Goal: Information Seeking & Learning: Compare options

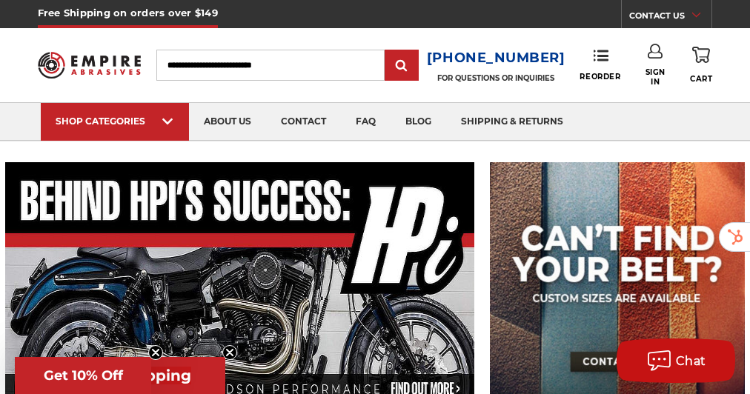
drag, startPoint x: 0, startPoint y: 0, endPoint x: 281, endPoint y: 65, distance: 288.3
click at [281, 65] on input "Search" at bounding box center [270, 65] width 228 height 31
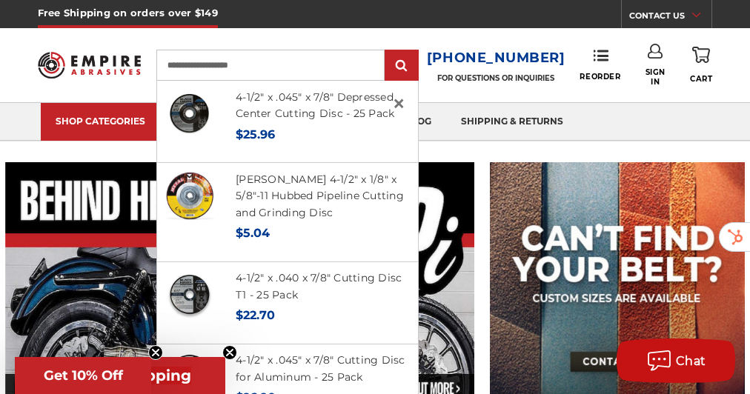
type input "**********"
click at [387, 51] on input "submit" at bounding box center [402, 66] width 30 height 30
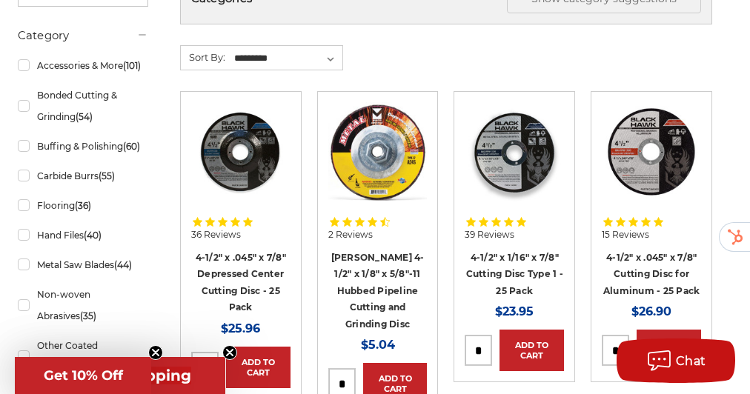
scroll to position [314, 0]
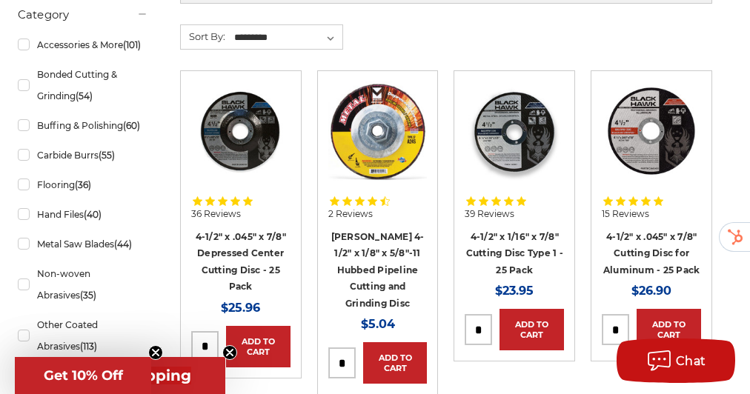
click at [251, 152] on img at bounding box center [240, 131] width 99 height 99
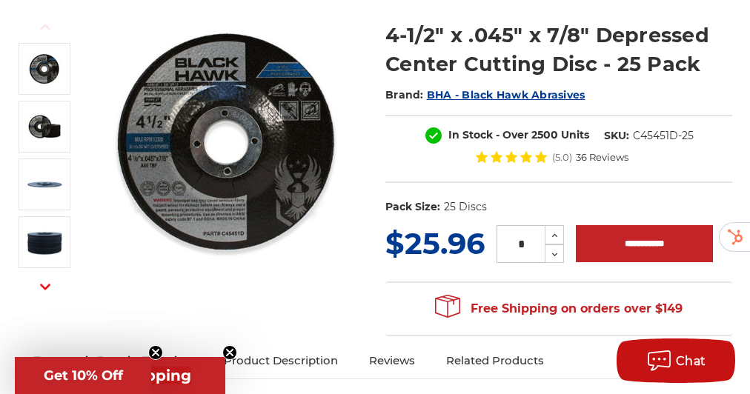
scroll to position [190, 0]
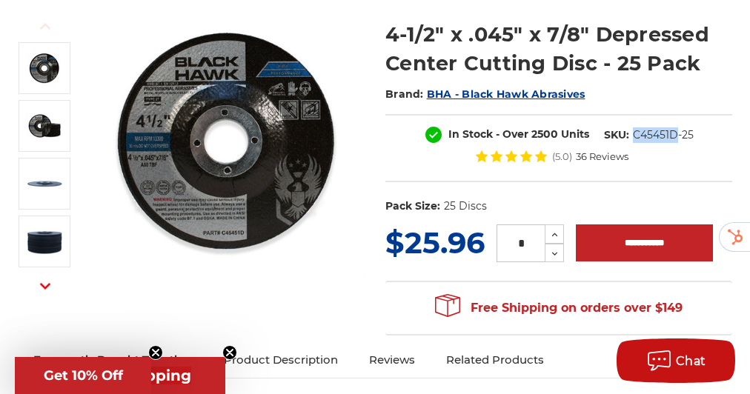
drag, startPoint x: 677, startPoint y: 133, endPoint x: 635, endPoint y: 141, distance: 42.2
click at [635, 141] on dd "C45451D-25" at bounding box center [663, 136] width 61 height 16
copy dd "C45451D"
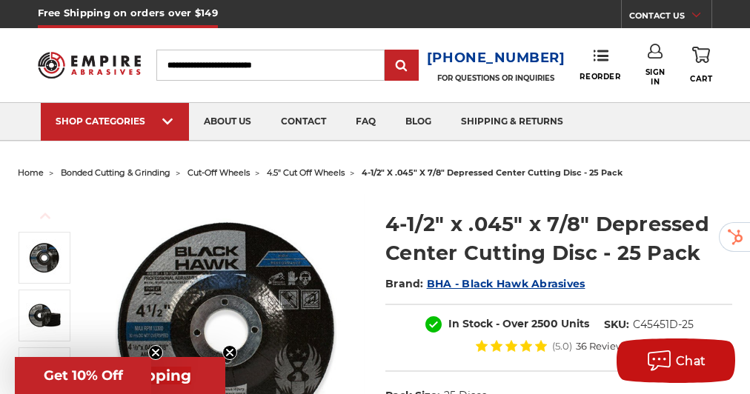
click at [272, 70] on input "Search" at bounding box center [270, 65] width 228 height 31
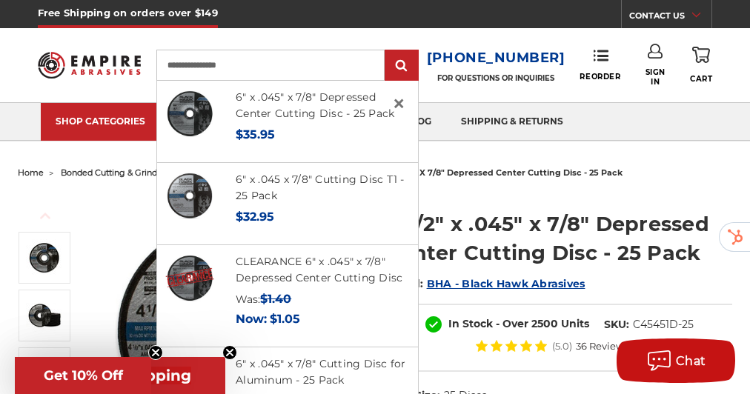
type input "**********"
click at [387, 51] on input "submit" at bounding box center [402, 66] width 30 height 30
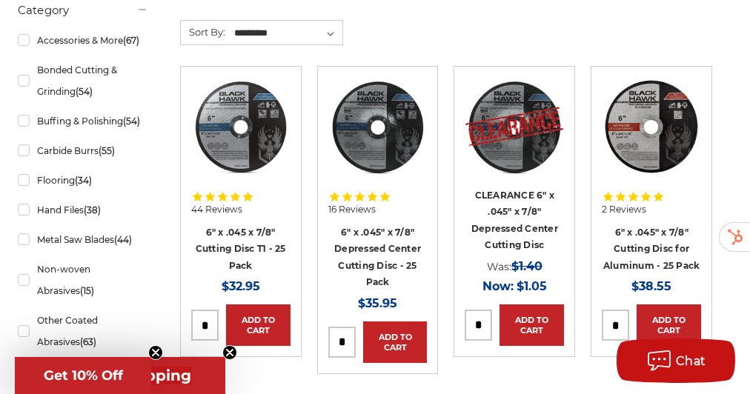
scroll to position [320, 0]
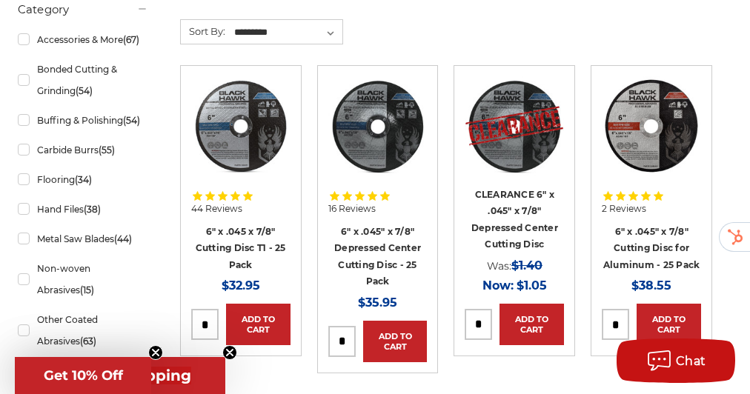
click at [390, 145] on img at bounding box center [377, 125] width 99 height 99
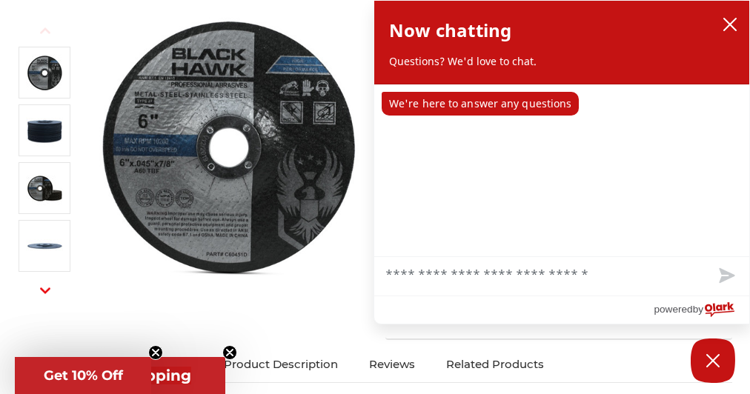
scroll to position [194, 0]
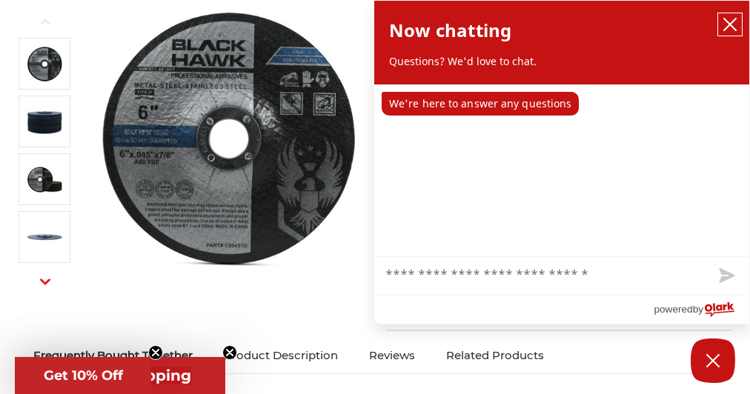
click at [719, 30] on button "close chatbox" at bounding box center [730, 24] width 24 height 22
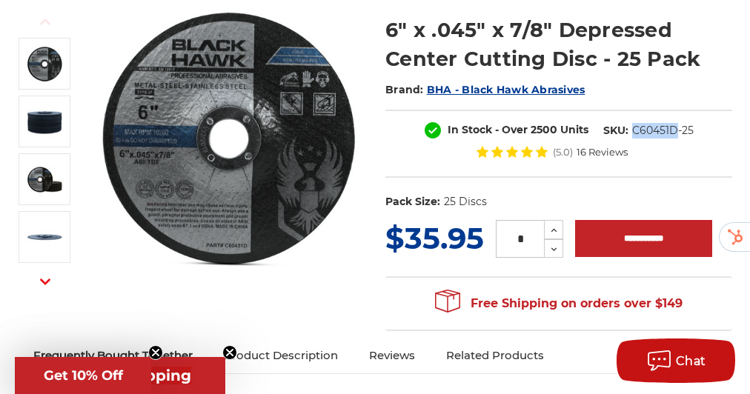
drag, startPoint x: 677, startPoint y: 129, endPoint x: 632, endPoint y: 132, distance: 44.6
click at [632, 132] on dd "C60451D-25" at bounding box center [663, 131] width 62 height 16
copy dd "C60451D"
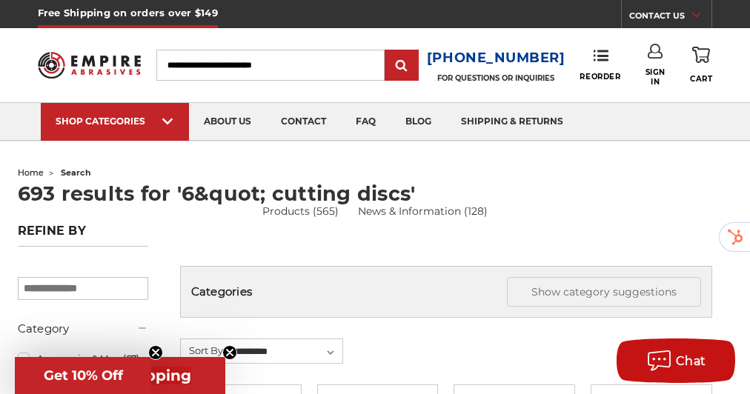
click at [334, 59] on input "Search" at bounding box center [270, 65] width 228 height 31
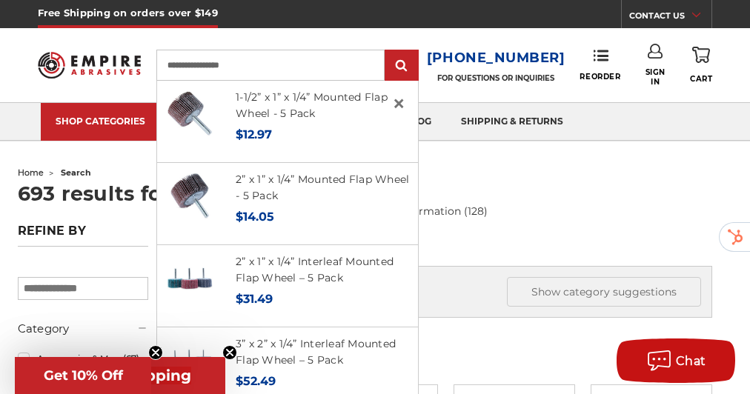
type input "**********"
click at [387, 51] on input "submit" at bounding box center [402, 66] width 30 height 30
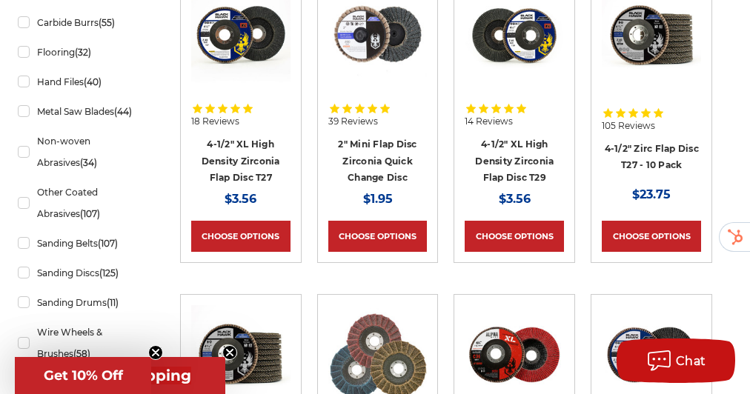
scroll to position [437, 0]
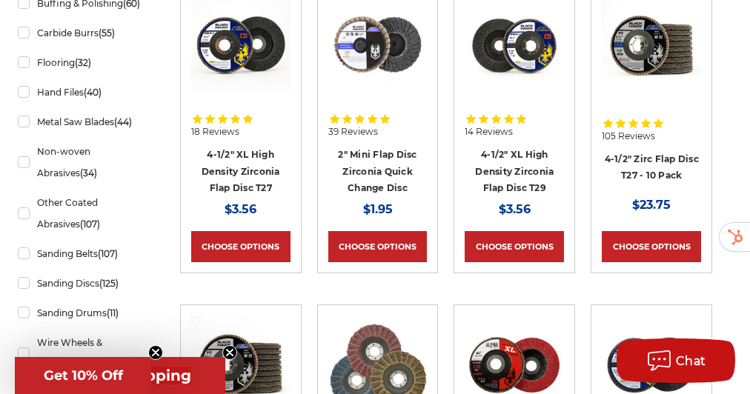
click at [664, 62] on img at bounding box center [651, 45] width 99 height 99
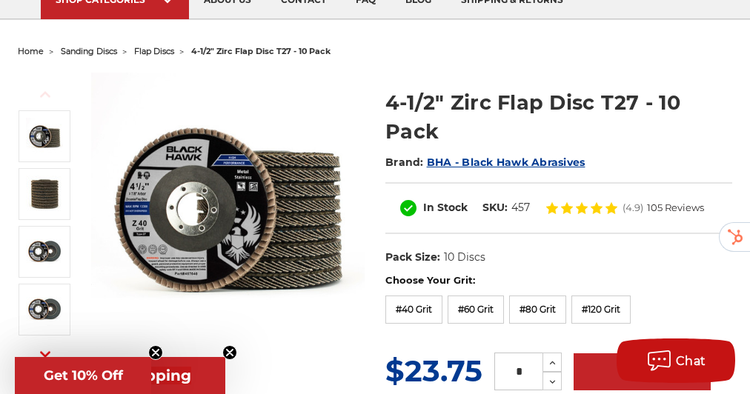
scroll to position [121, 0]
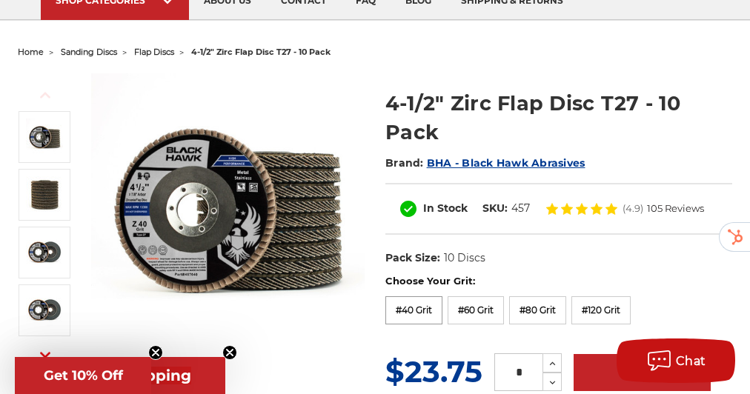
click at [428, 306] on label "#40 Grit" at bounding box center [414, 311] width 57 height 28
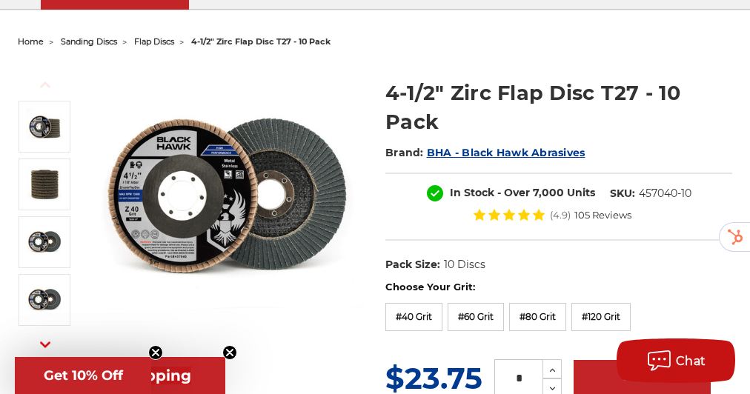
scroll to position [153, 0]
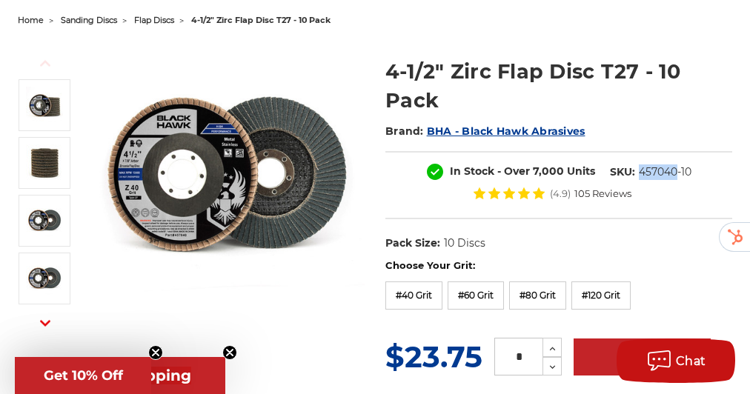
drag, startPoint x: 677, startPoint y: 173, endPoint x: 638, endPoint y: 179, distance: 39.0
click at [639, 179] on dd "457040-10" at bounding box center [665, 173] width 53 height 16
copy dd "457040"
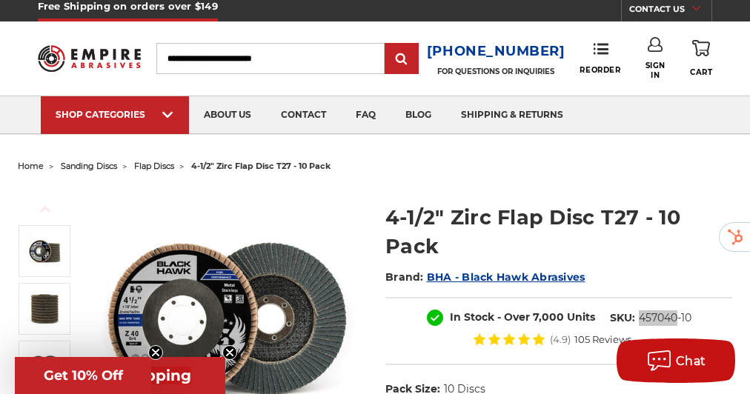
scroll to position [0, 0]
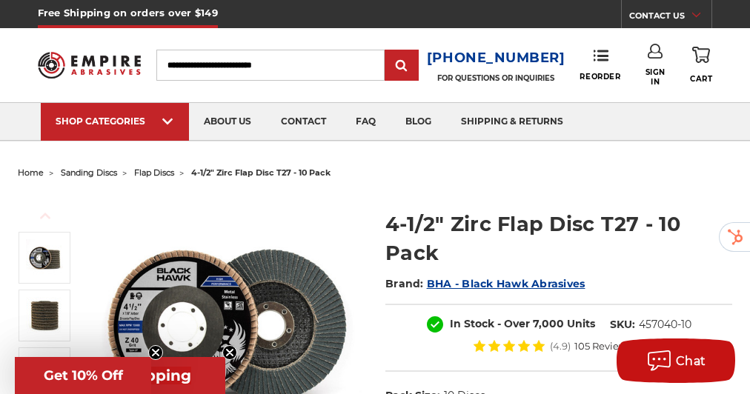
click at [307, 74] on input "Search" at bounding box center [270, 65] width 228 height 31
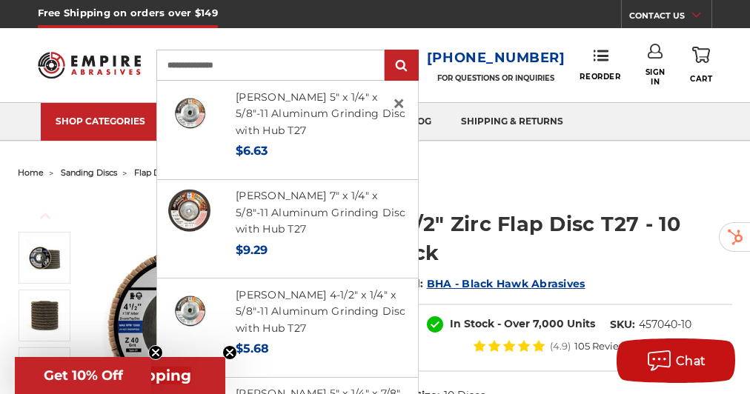
type input "**********"
click at [387, 51] on input "submit" at bounding box center [402, 66] width 30 height 30
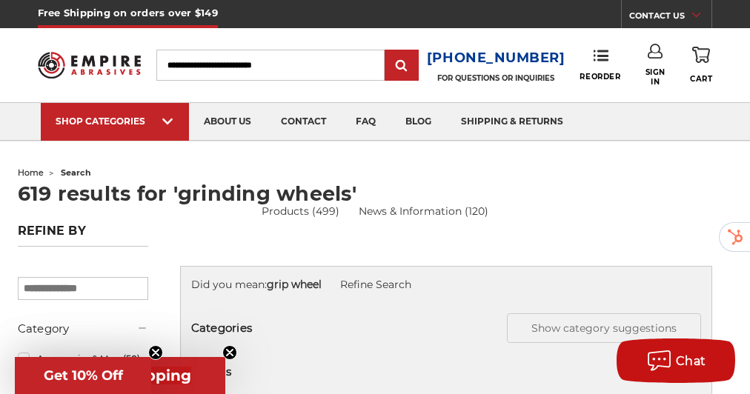
click at [236, 54] on input "Search" at bounding box center [270, 65] width 228 height 31
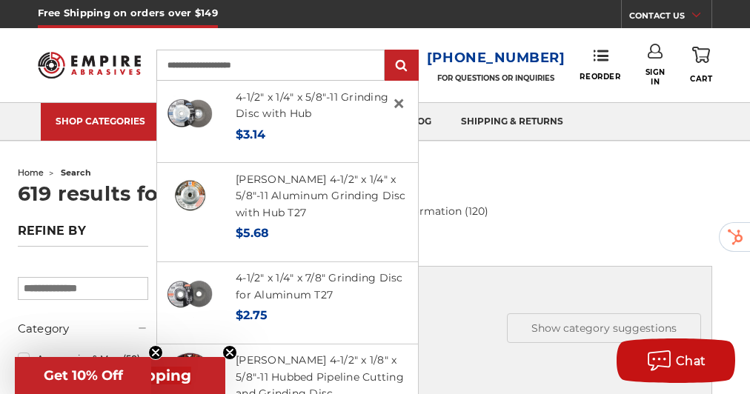
type input "**********"
click at [387, 51] on input "submit" at bounding box center [402, 66] width 30 height 30
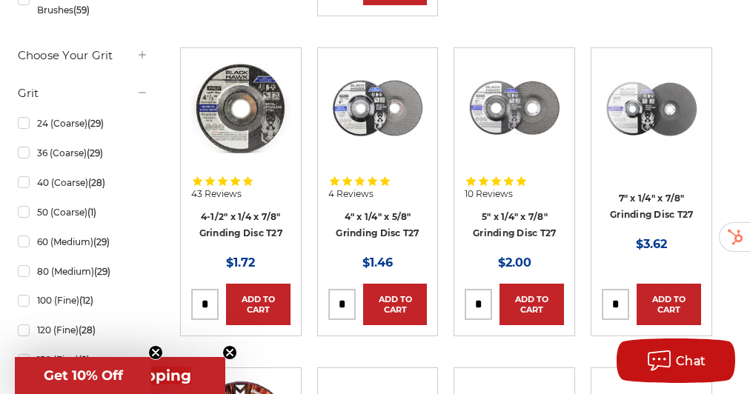
scroll to position [776, 0]
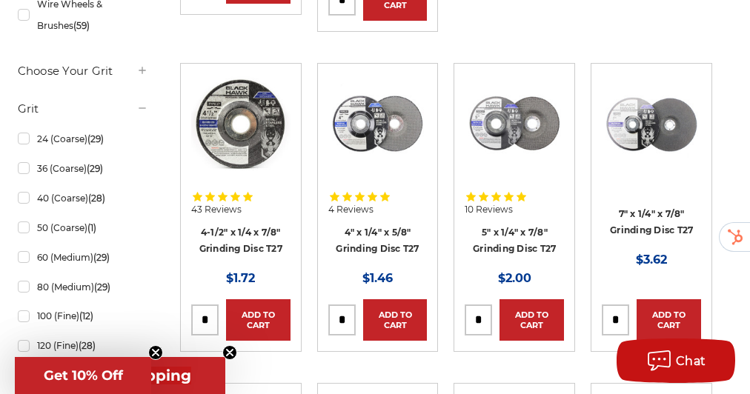
click at [267, 127] on img at bounding box center [240, 123] width 99 height 99
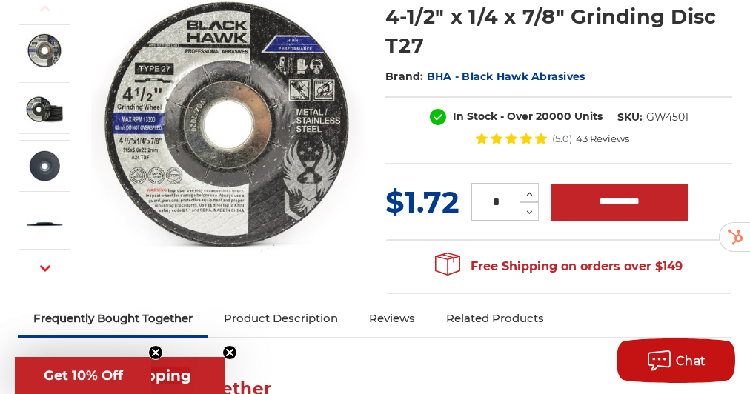
scroll to position [208, 0]
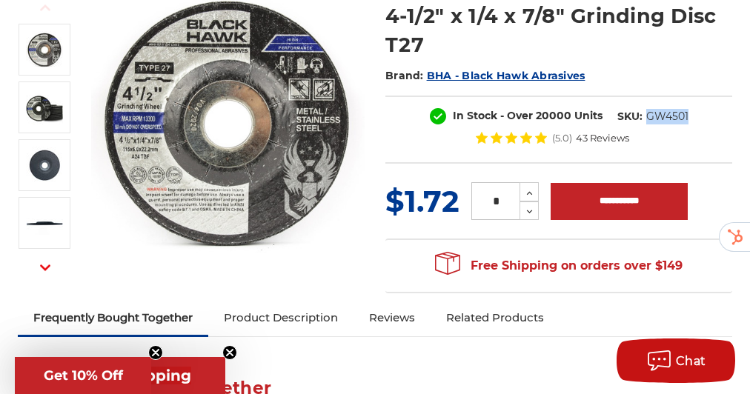
drag, startPoint x: 688, startPoint y: 114, endPoint x: 647, endPoint y: 122, distance: 41.6
click at [647, 122] on dd "GW4501" at bounding box center [668, 117] width 42 height 16
copy dd "GW4501"
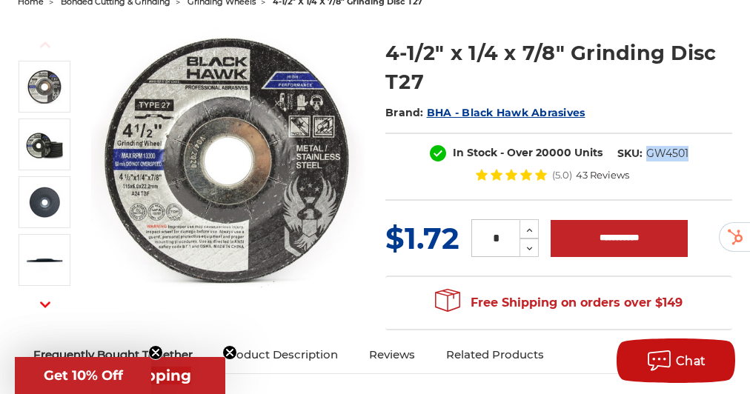
scroll to position [171, 0]
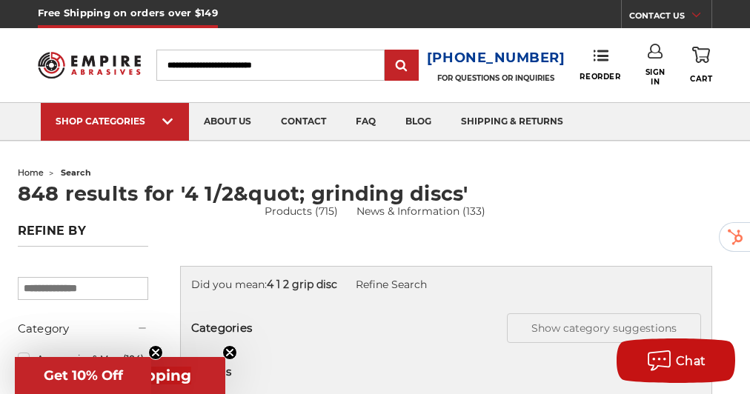
click at [214, 62] on input "Search" at bounding box center [270, 65] width 228 height 31
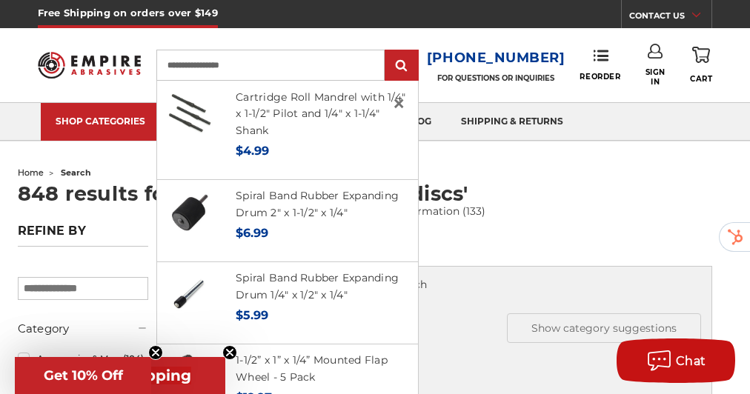
type input "**********"
click at [387, 51] on input "submit" at bounding box center [402, 66] width 30 height 30
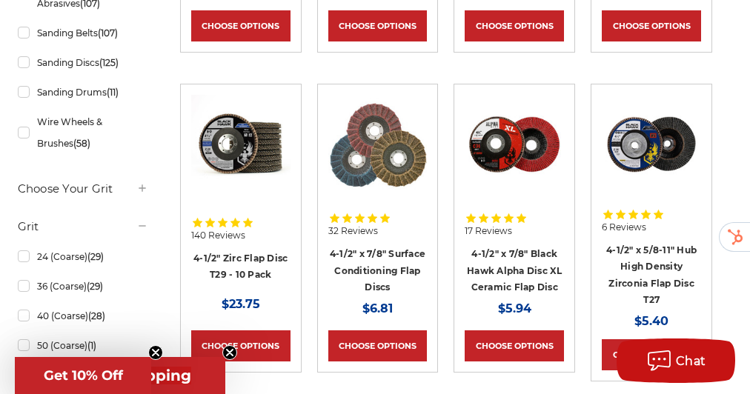
scroll to position [658, 0]
click at [522, 162] on img at bounding box center [514, 144] width 99 height 99
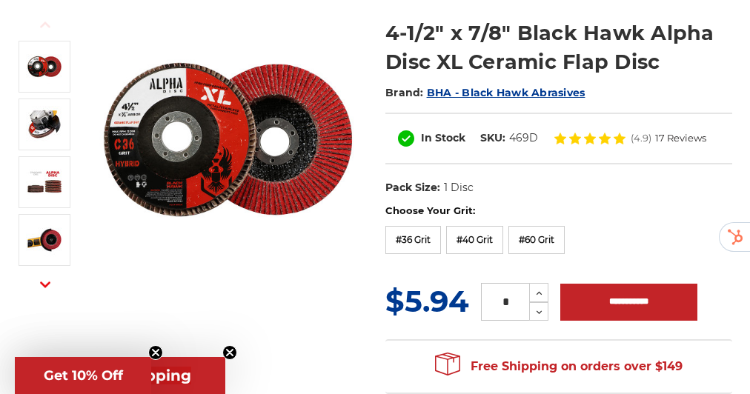
scroll to position [192, 0]
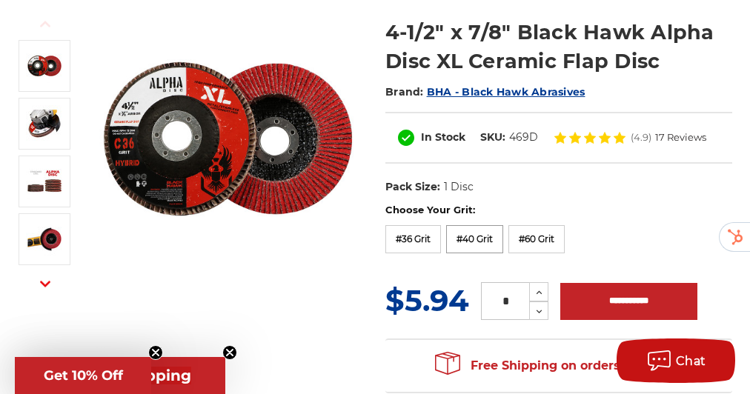
click at [469, 245] on label "#40 Grit" at bounding box center [474, 239] width 57 height 28
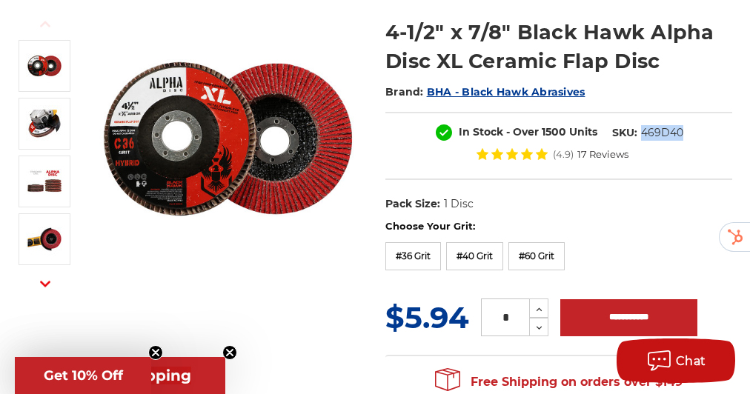
drag, startPoint x: 683, startPoint y: 132, endPoint x: 641, endPoint y: 134, distance: 42.3
click at [641, 134] on dd "469D40" at bounding box center [662, 133] width 42 height 16
copy dd "469D40"
click at [229, 354] on icon "Close teaser" at bounding box center [230, 353] width 6 height 6
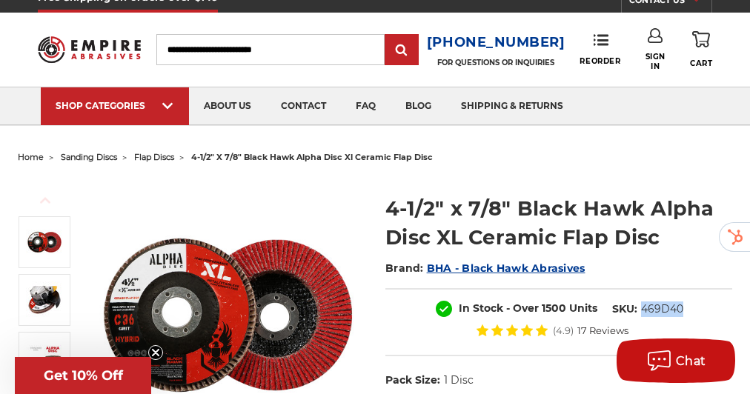
scroll to position [13, 0]
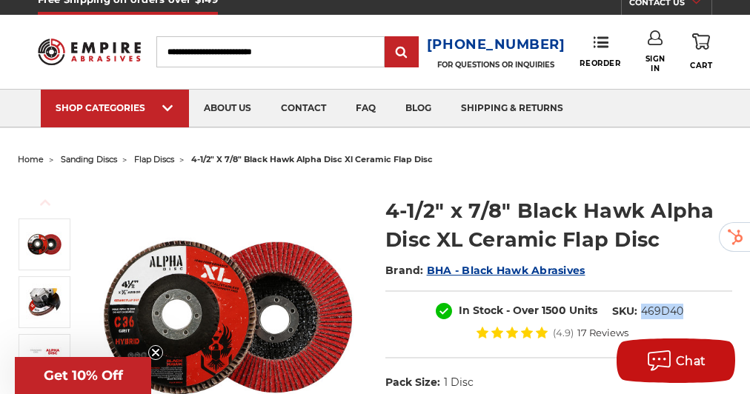
click at [82, 52] on img at bounding box center [90, 52] width 104 height 41
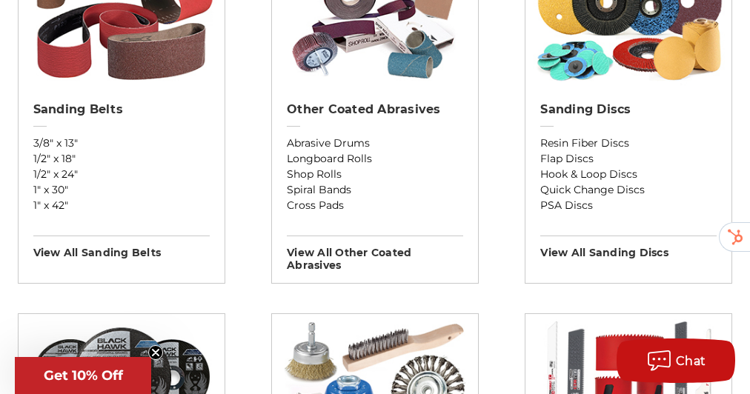
scroll to position [618, 0]
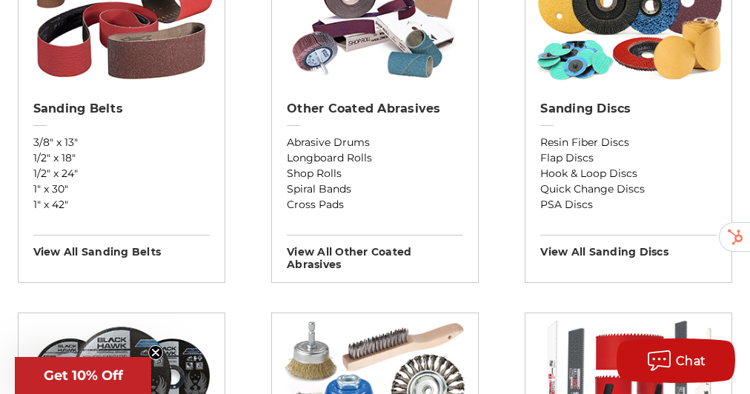
click at [121, 366] on span "Get 10% Off" at bounding box center [83, 375] width 136 height 37
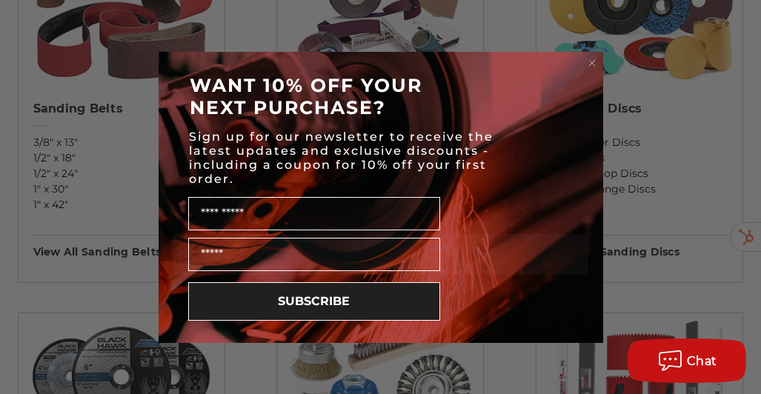
click at [593, 62] on icon "Close dialog" at bounding box center [592, 63] width 6 height 6
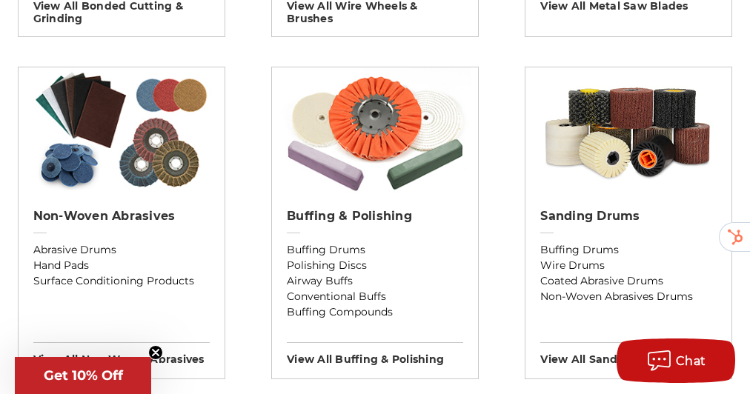
scroll to position [1218, 0]
